Goal: Task Accomplishment & Management: Complete application form

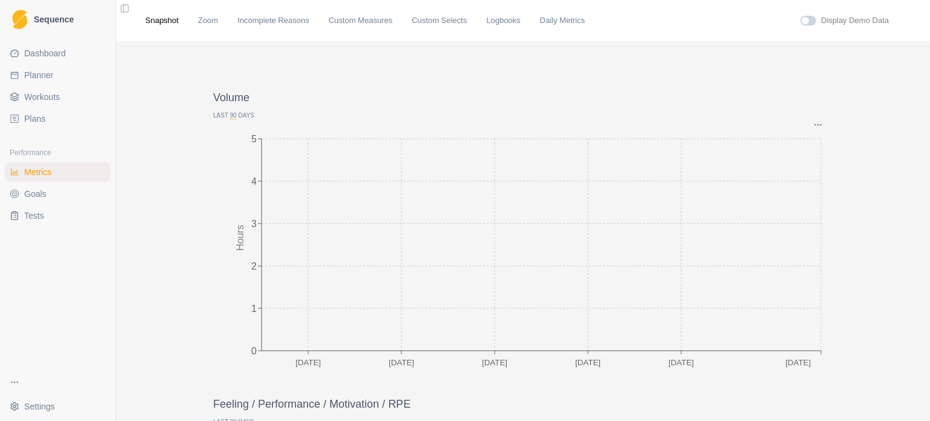
scroll to position [1215, 0]
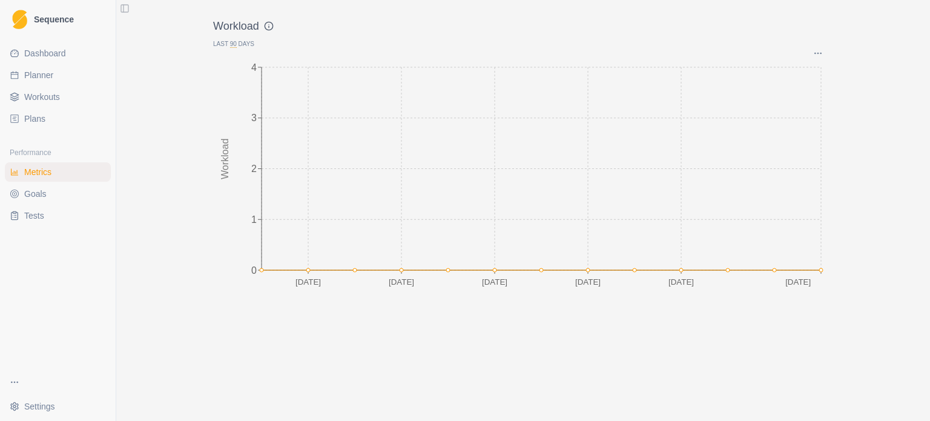
click at [46, 96] on span "Workouts" at bounding box center [42, 97] width 36 height 12
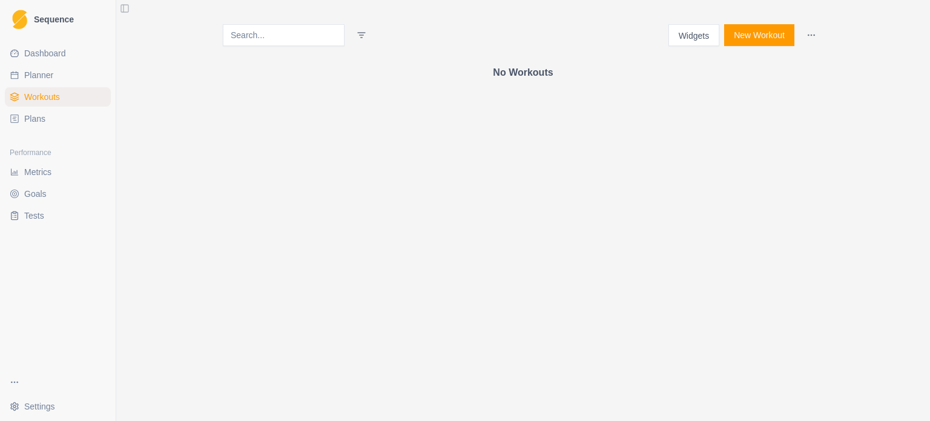
click at [768, 36] on button "New Workout" at bounding box center [759, 35] width 70 height 22
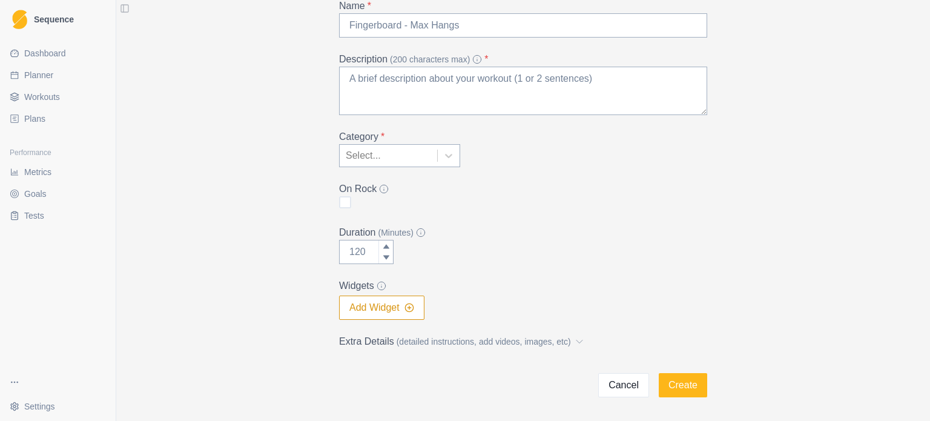
scroll to position [81, 0]
click at [444, 160] on div at bounding box center [449, 153] width 22 height 22
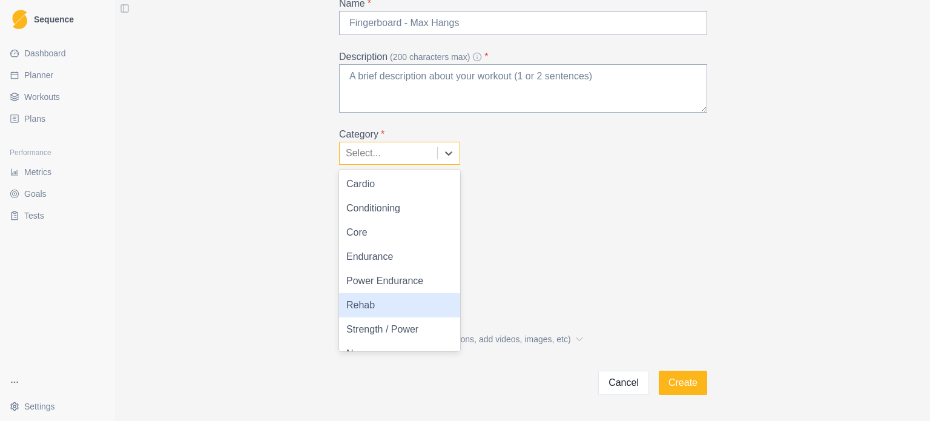
scroll to position [17, 0]
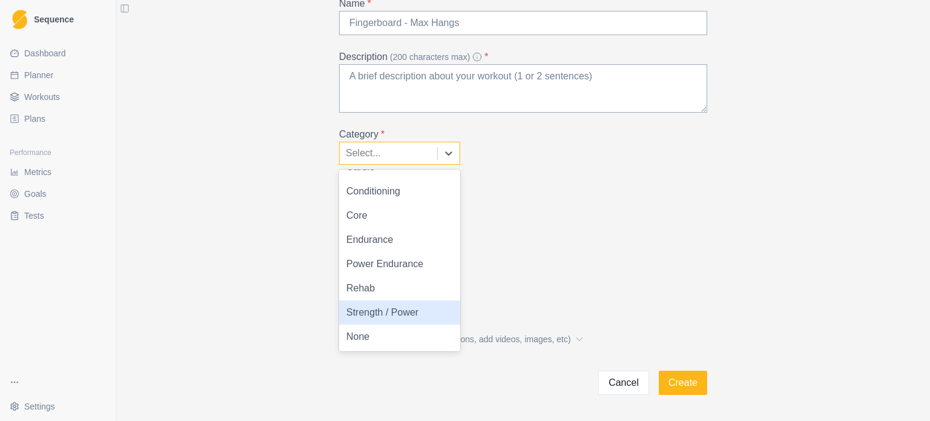
click at [398, 308] on div "Strength / Power" at bounding box center [399, 312] width 121 height 24
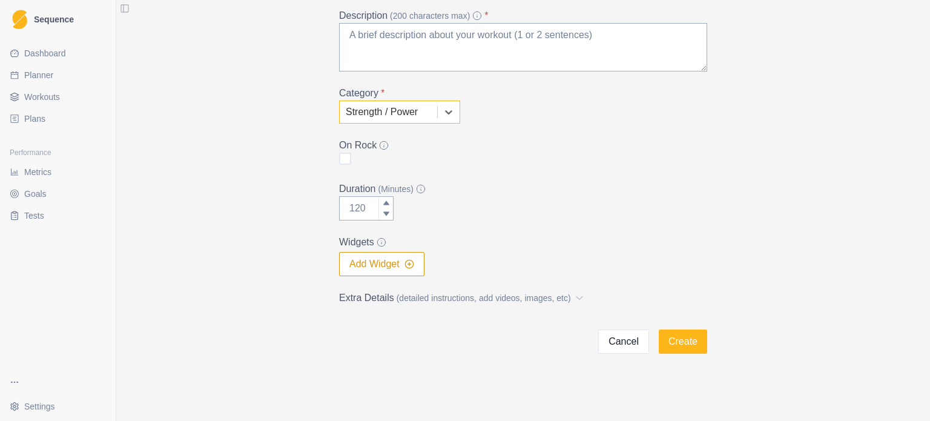
scroll to position [0, 0]
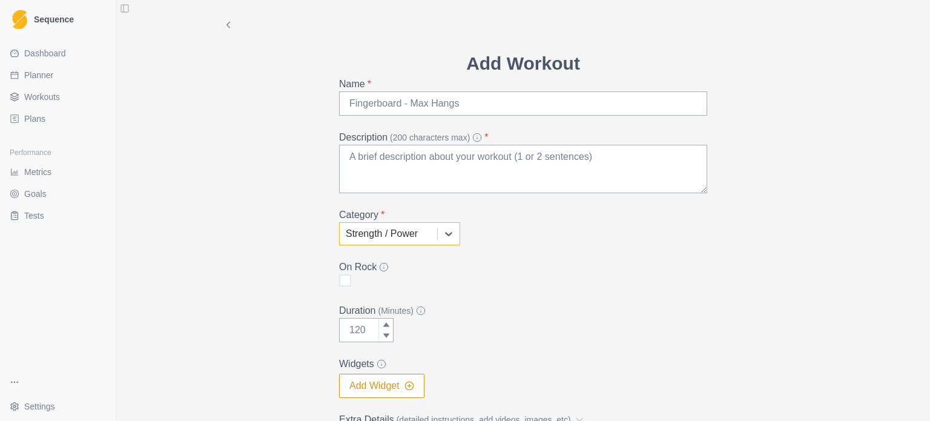
click at [63, 51] on span "Dashboard" at bounding box center [45, 53] width 42 height 12
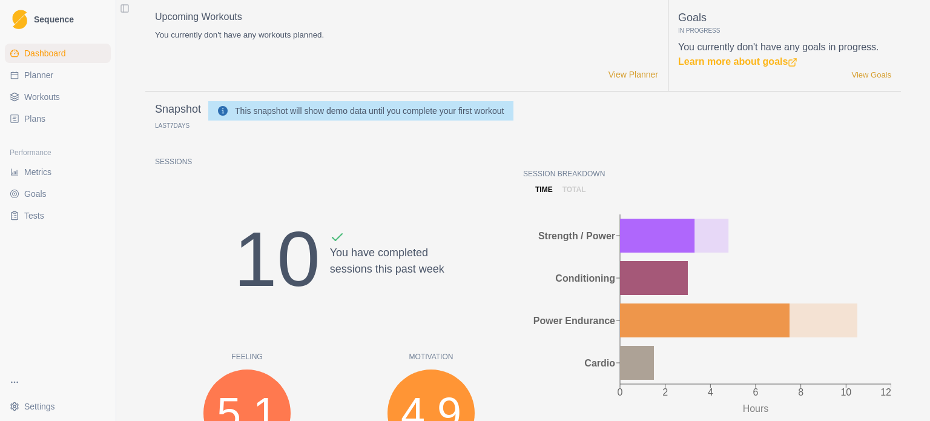
click at [45, 18] on span "Sequence" at bounding box center [54, 19] width 40 height 8
click at [54, 77] on link "Planner" at bounding box center [58, 74] width 106 height 19
select select "month"
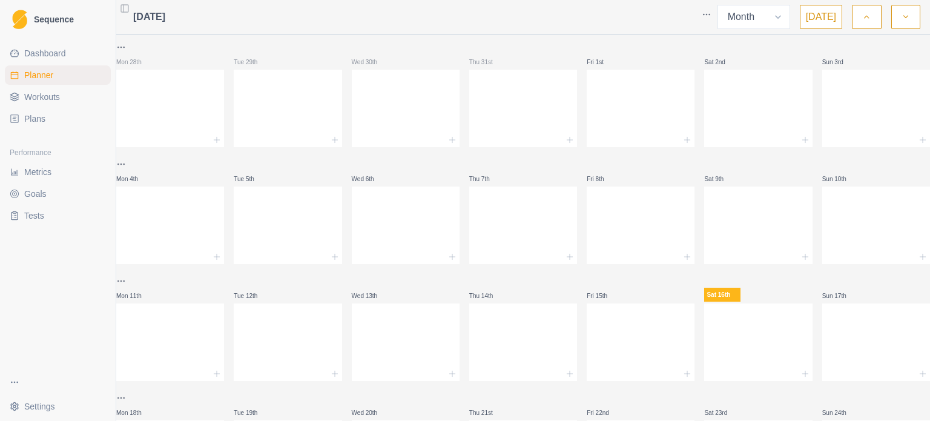
click at [53, 92] on span "Workouts" at bounding box center [42, 97] width 36 height 12
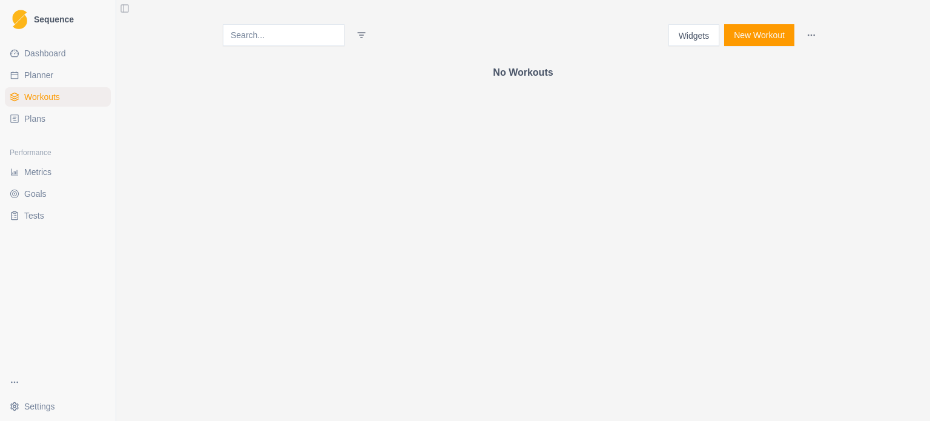
click at [52, 122] on link "Plans" at bounding box center [58, 118] width 106 height 19
